Goal: Find specific page/section

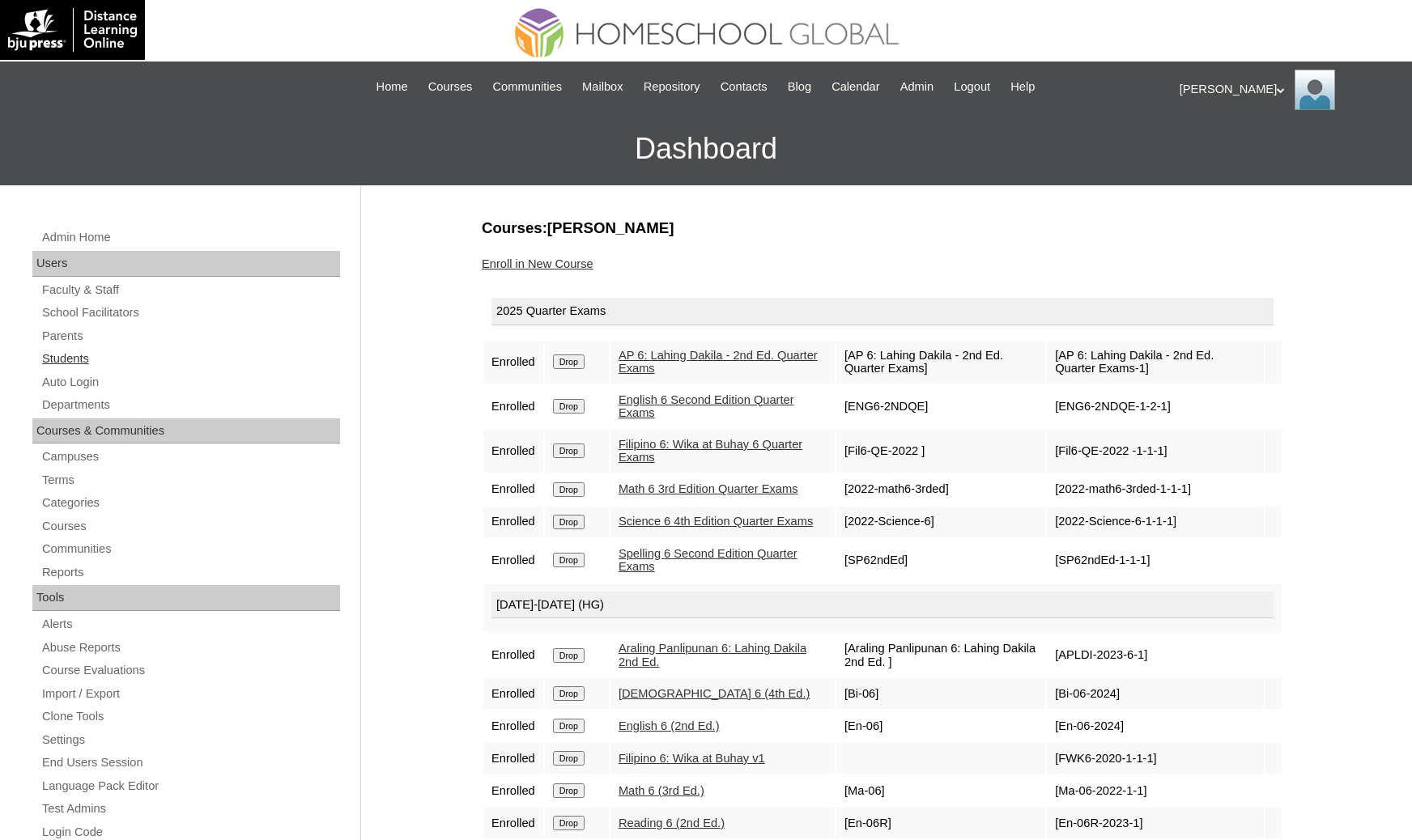
scroll to position [121, 0]
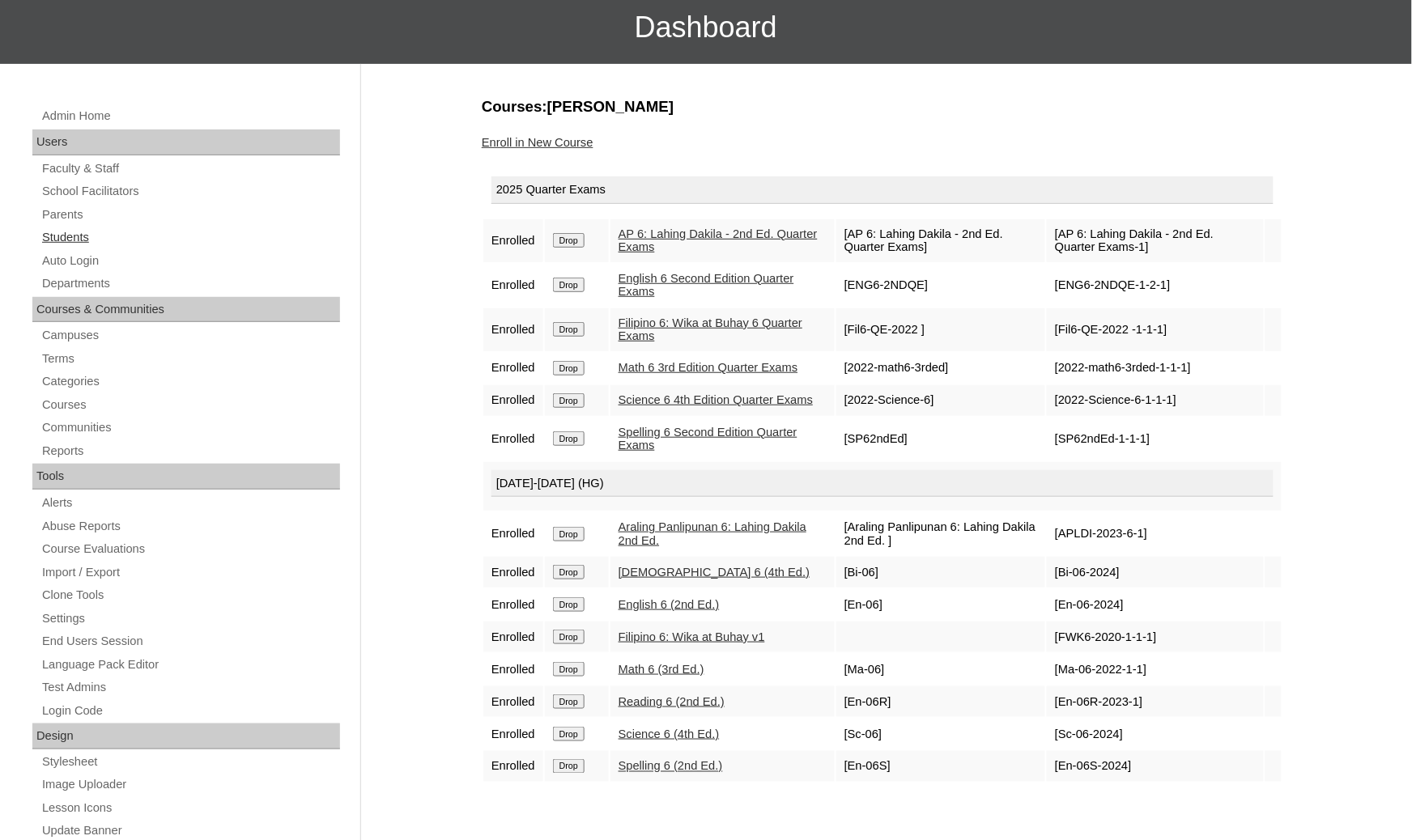
click at [145, 237] on link "Students" at bounding box center [190, 236] width 300 height 20
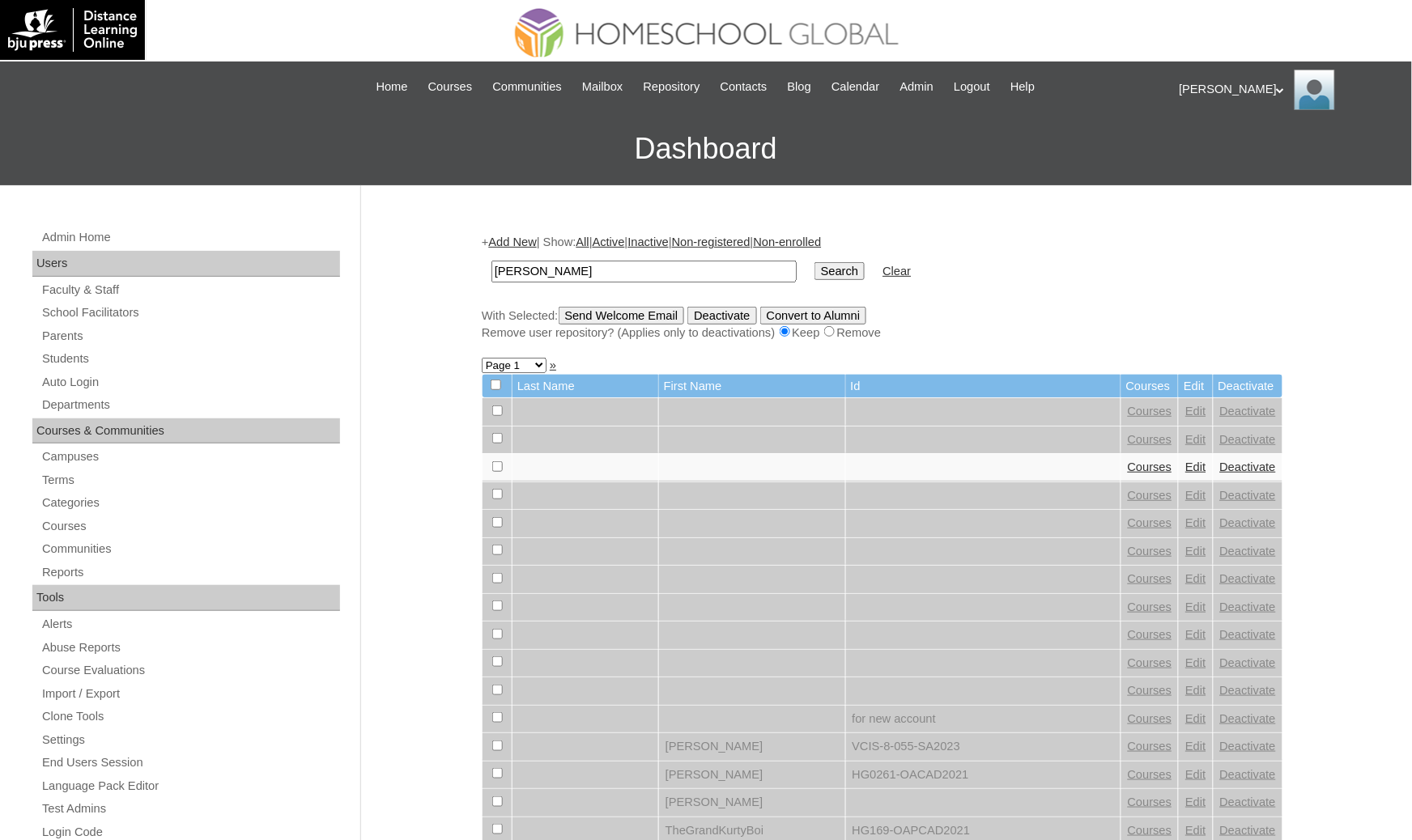
type input "[PERSON_NAME]"
click at [815, 262] on input "Search" at bounding box center [839, 270] width 50 height 18
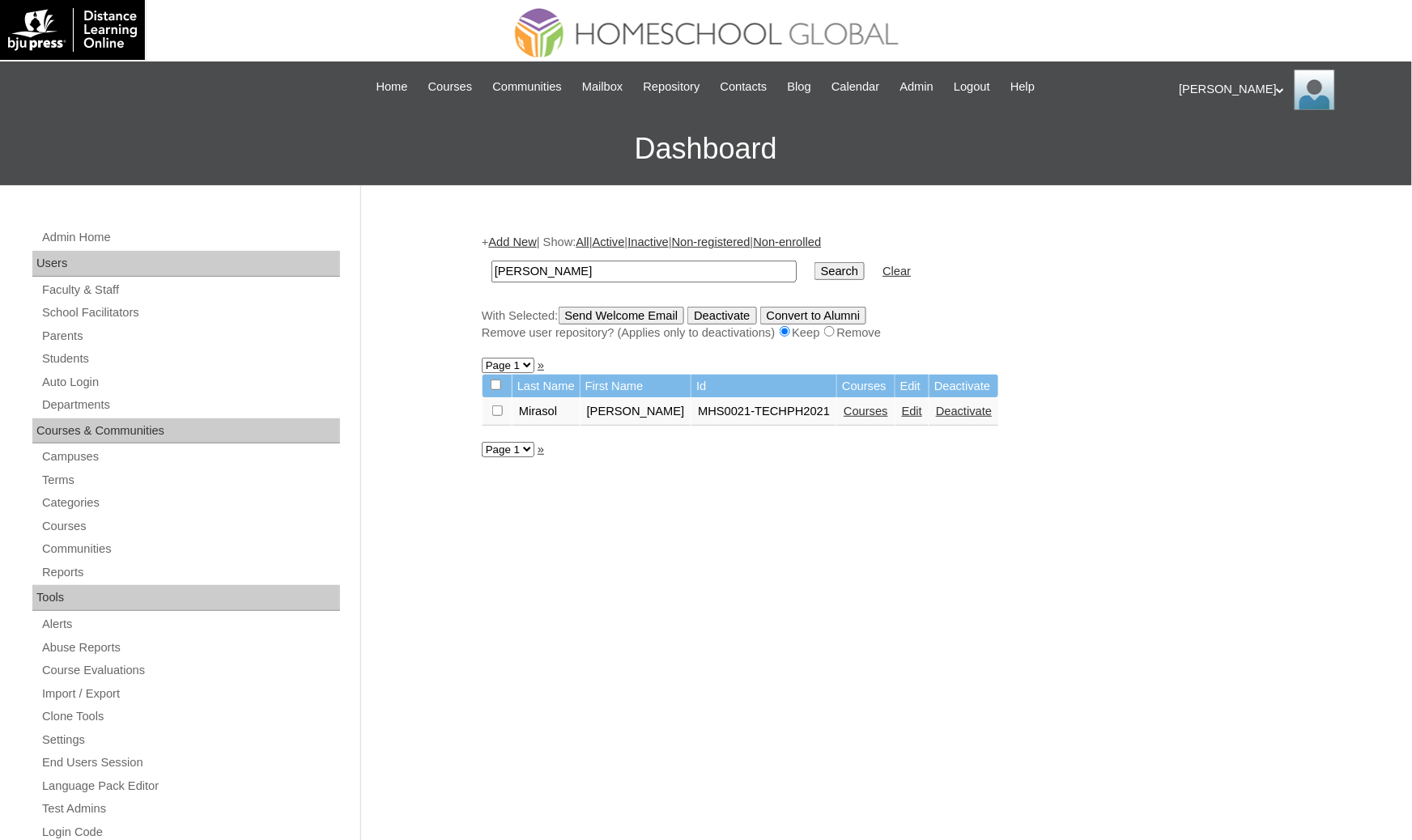
click at [872, 406] on link "Courses" at bounding box center [865, 412] width 44 height 13
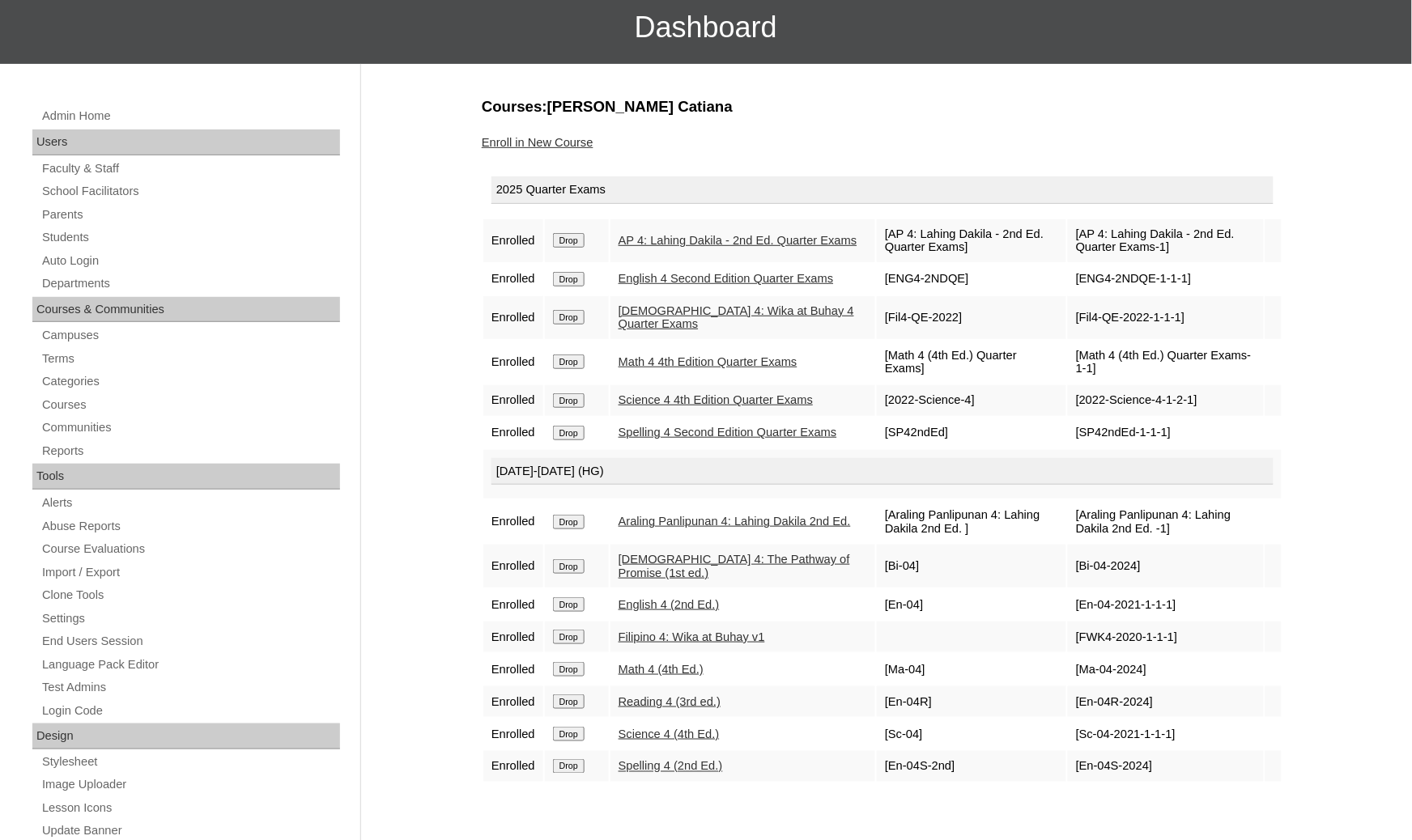
scroll to position [243, 0]
